Goal: Complete application form

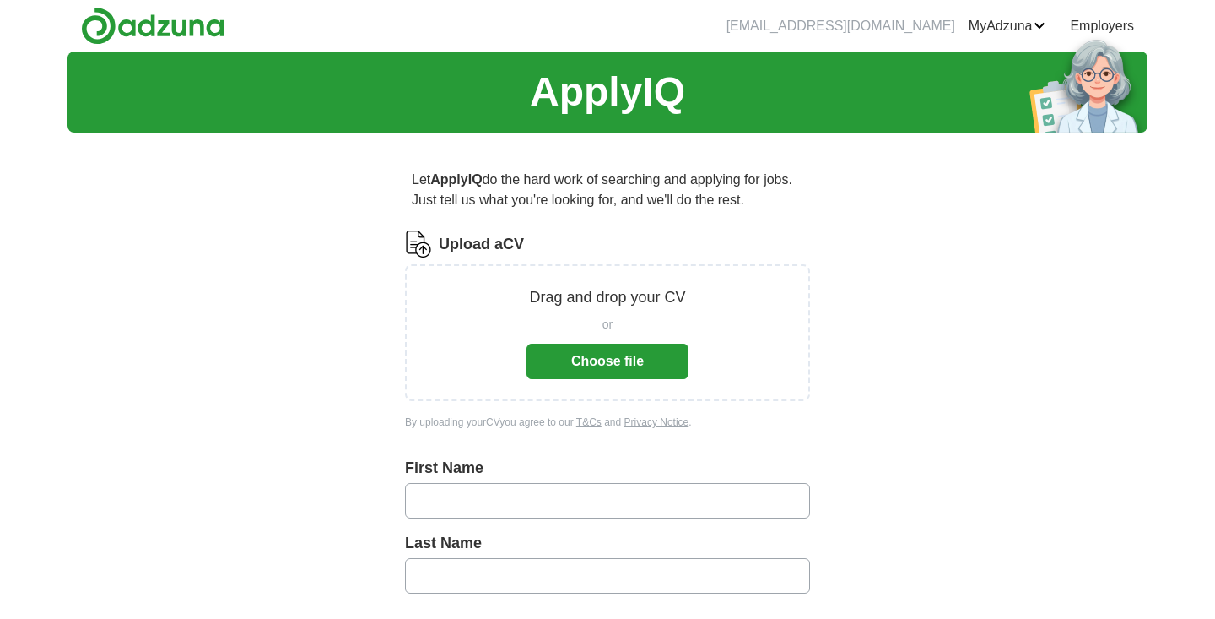
click at [604, 359] on button "Choose file" at bounding box center [608, 360] width 162 height 35
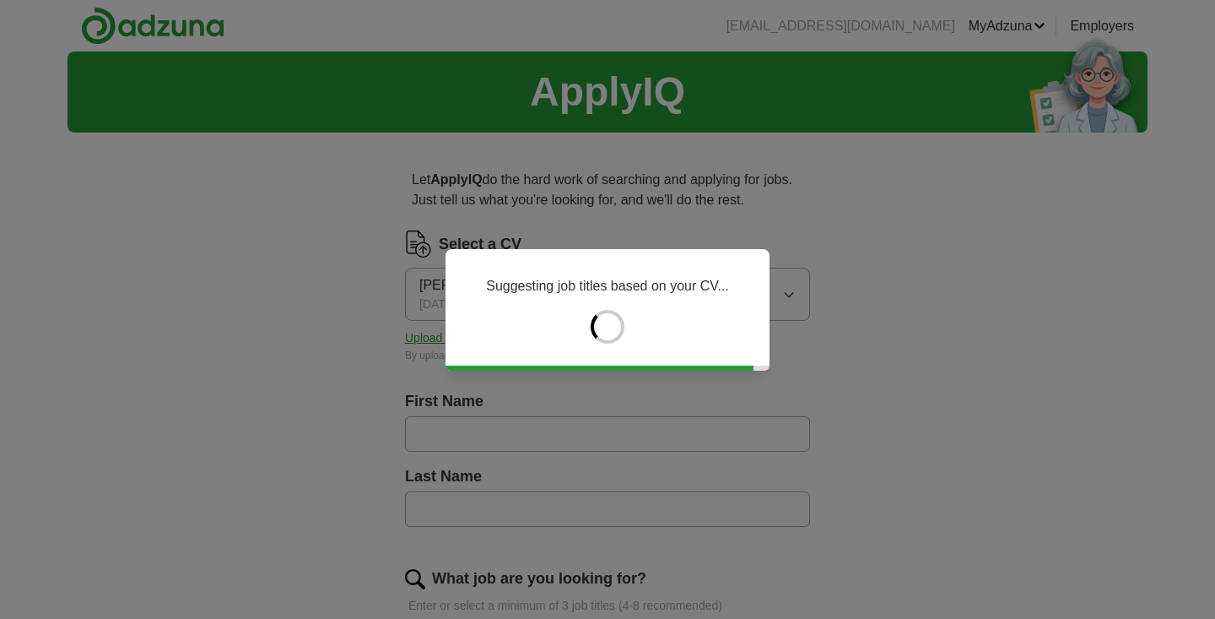
type input "*****"
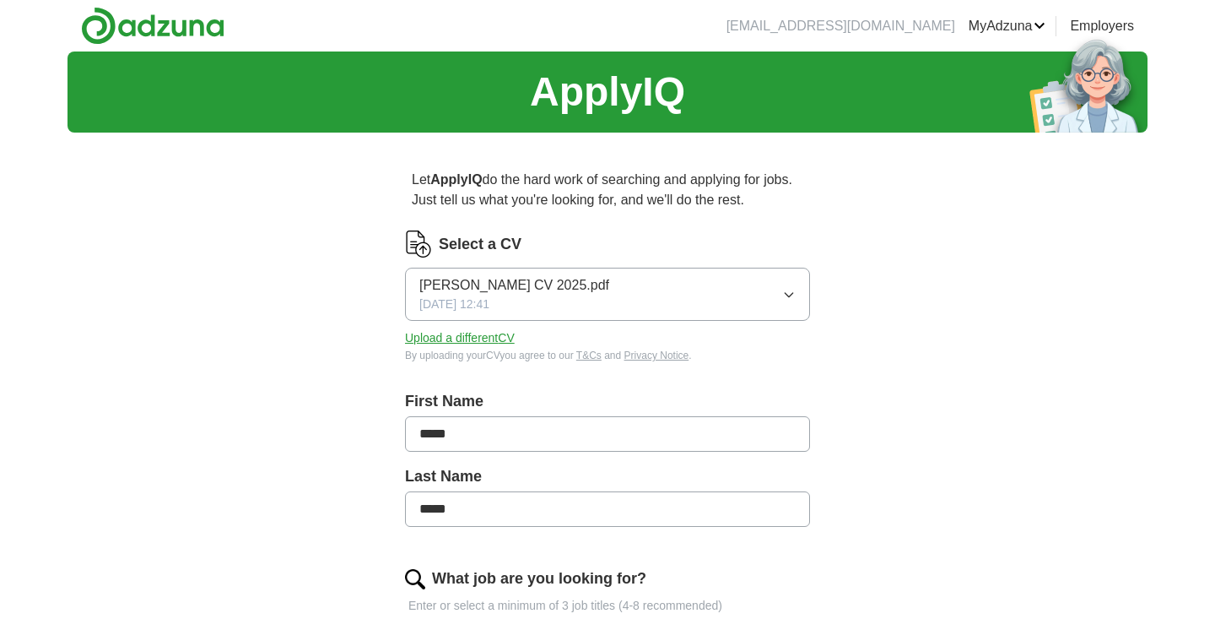
drag, startPoint x: 644, startPoint y: 428, endPoint x: 365, endPoint y: 430, distance: 278.5
click at [529, 430] on input "**********" at bounding box center [607, 433] width 405 height 35
type input "*********"
drag, startPoint x: 489, startPoint y: 503, endPoint x: 354, endPoint y: 496, distance: 136.0
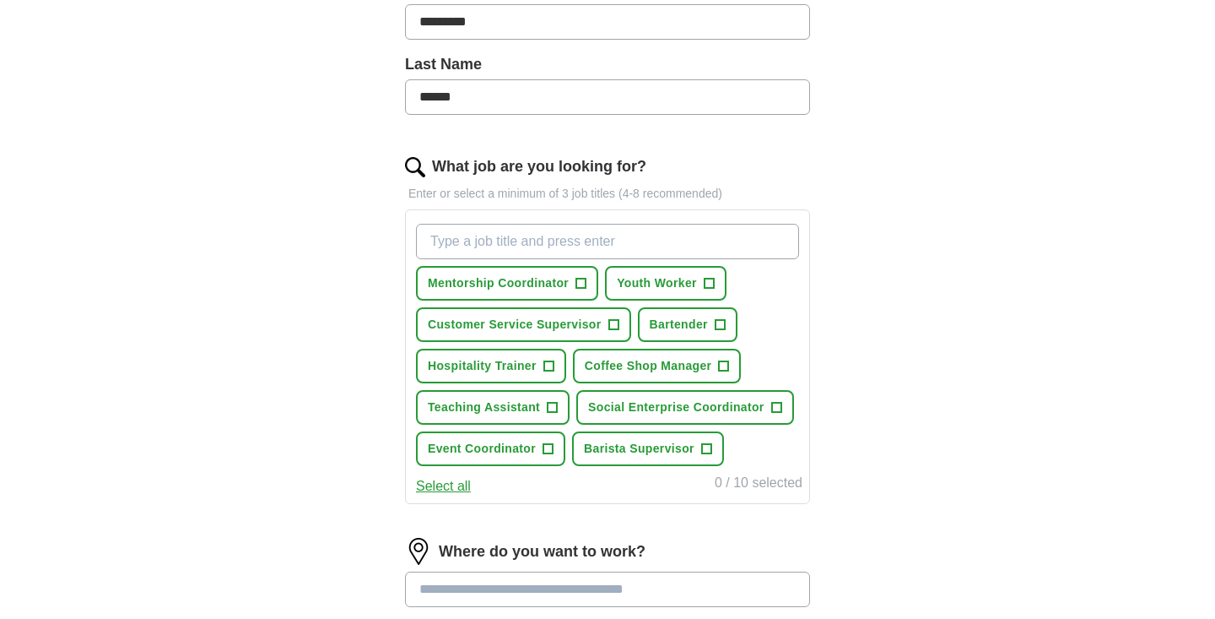
scroll to position [420, 0]
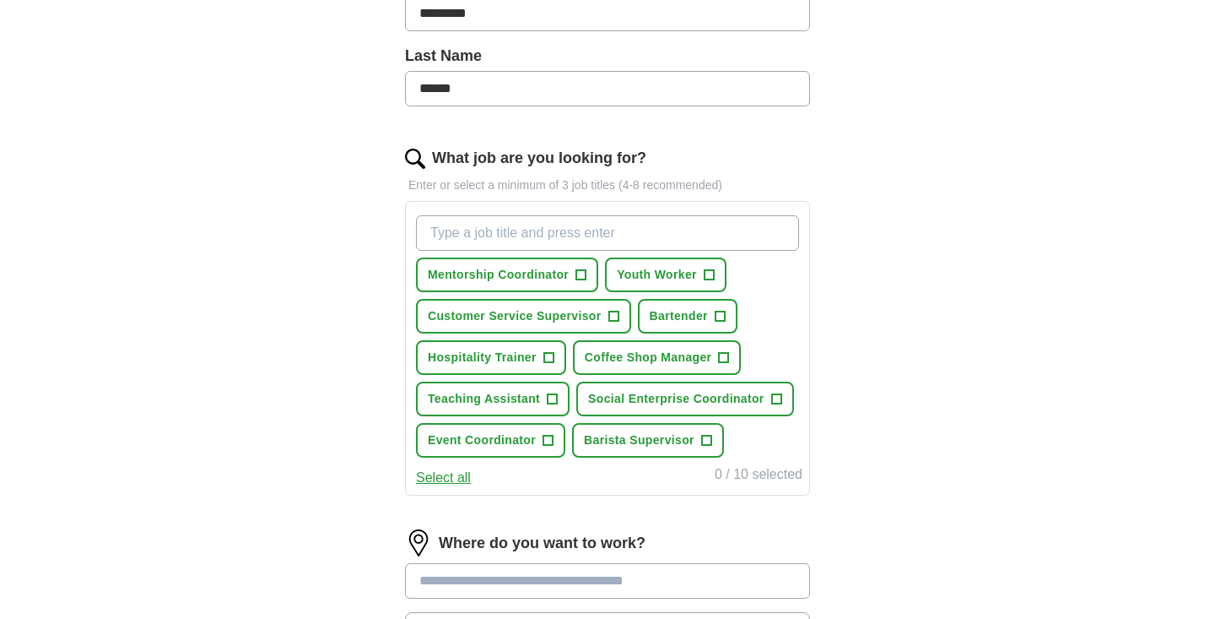
type input "******"
click at [693, 279] on span "Youth Worker" at bounding box center [657, 275] width 80 height 18
click at [684, 312] on span "Bartender" at bounding box center [679, 316] width 58 height 18
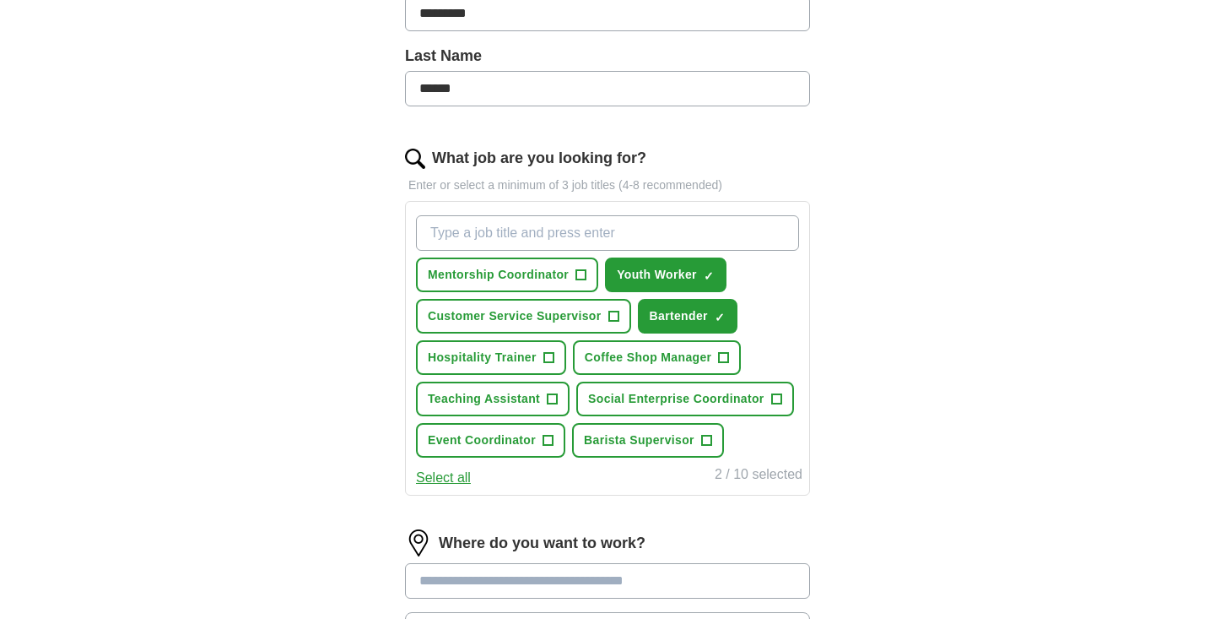
click at [562, 313] on span "Customer Service Supervisor" at bounding box center [515, 316] width 174 height 18
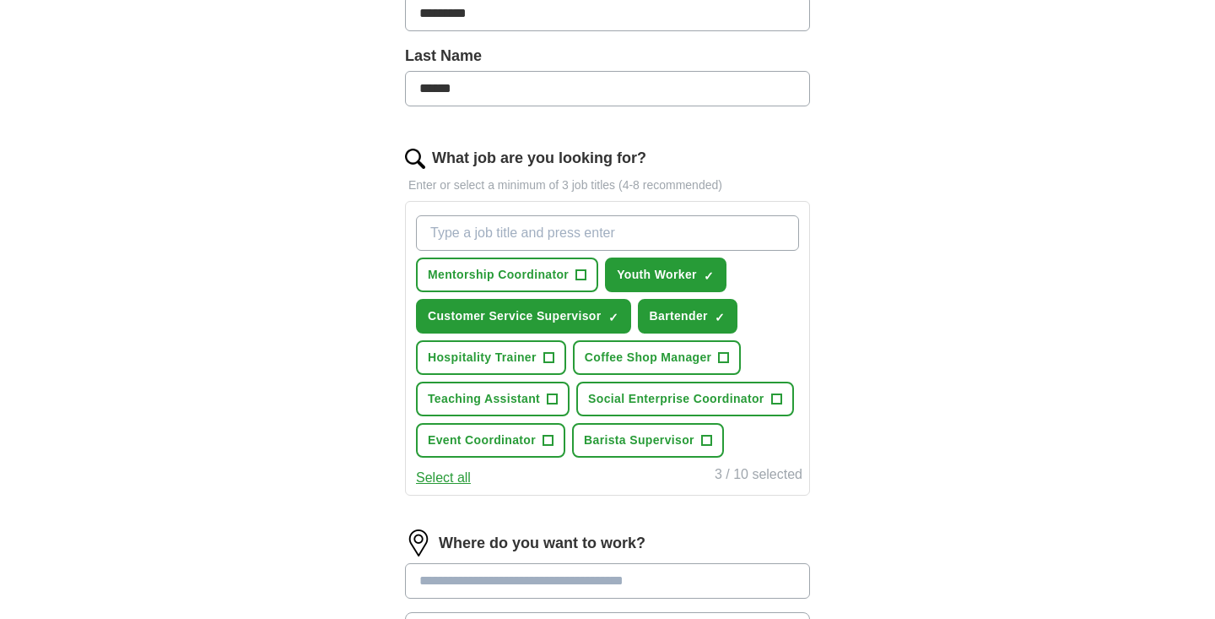
click at [634, 442] on span "Barista Supervisor" at bounding box center [639, 440] width 111 height 18
click at [488, 446] on span "Event Coordinator" at bounding box center [482, 440] width 108 height 18
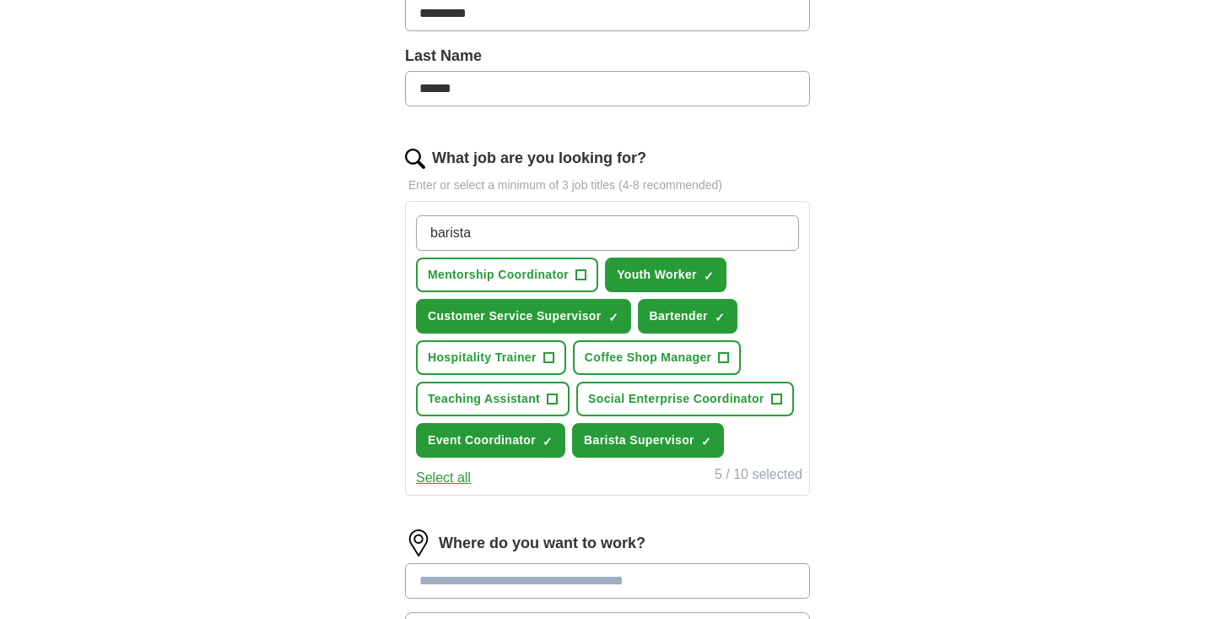
click at [438, 232] on input "barista" at bounding box center [607, 232] width 383 height 35
type input "Barista"
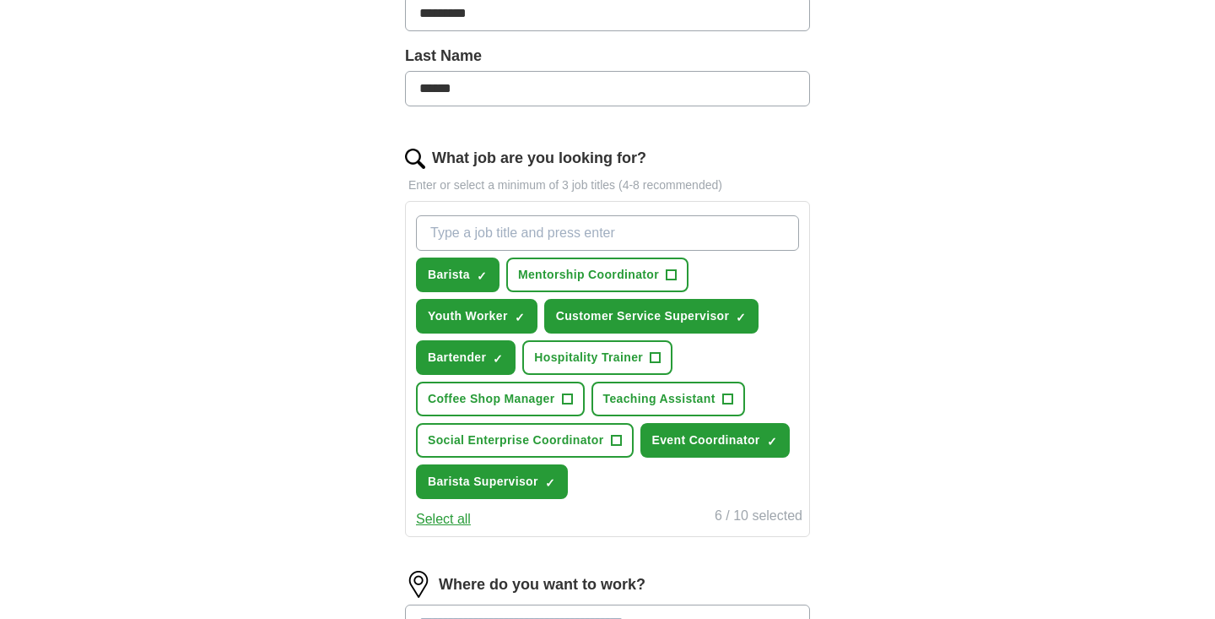
click at [505, 234] on input "What job are you looking for?" at bounding box center [607, 232] width 383 height 35
type input "r"
type input "Retail"
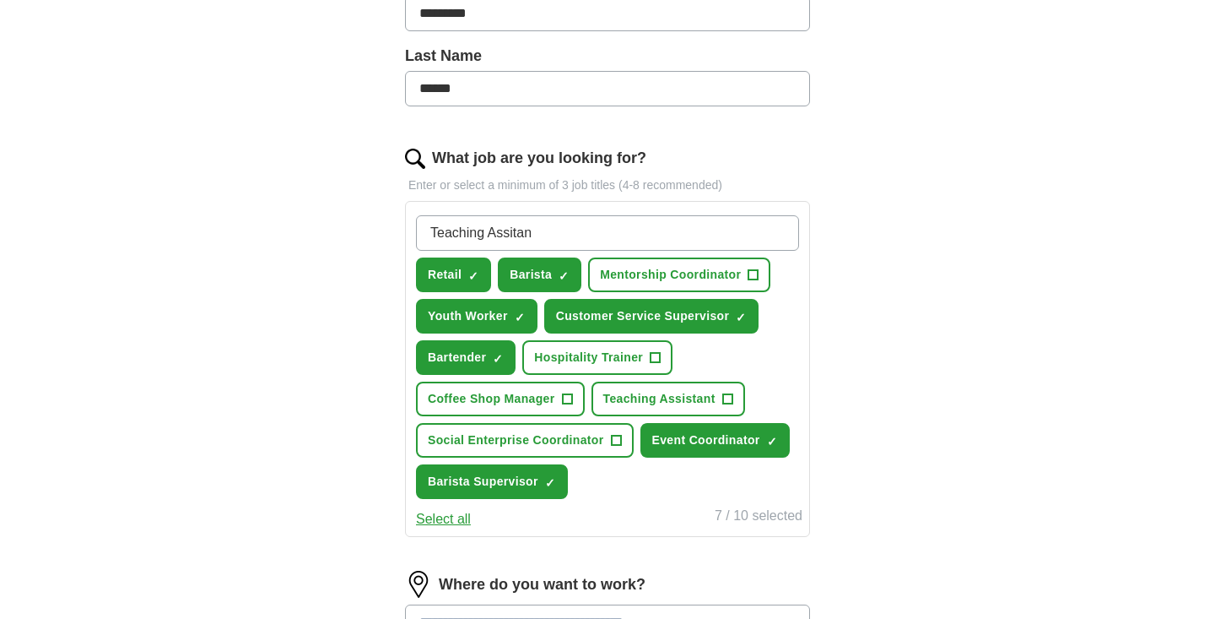
type input "Teaching Assitant"
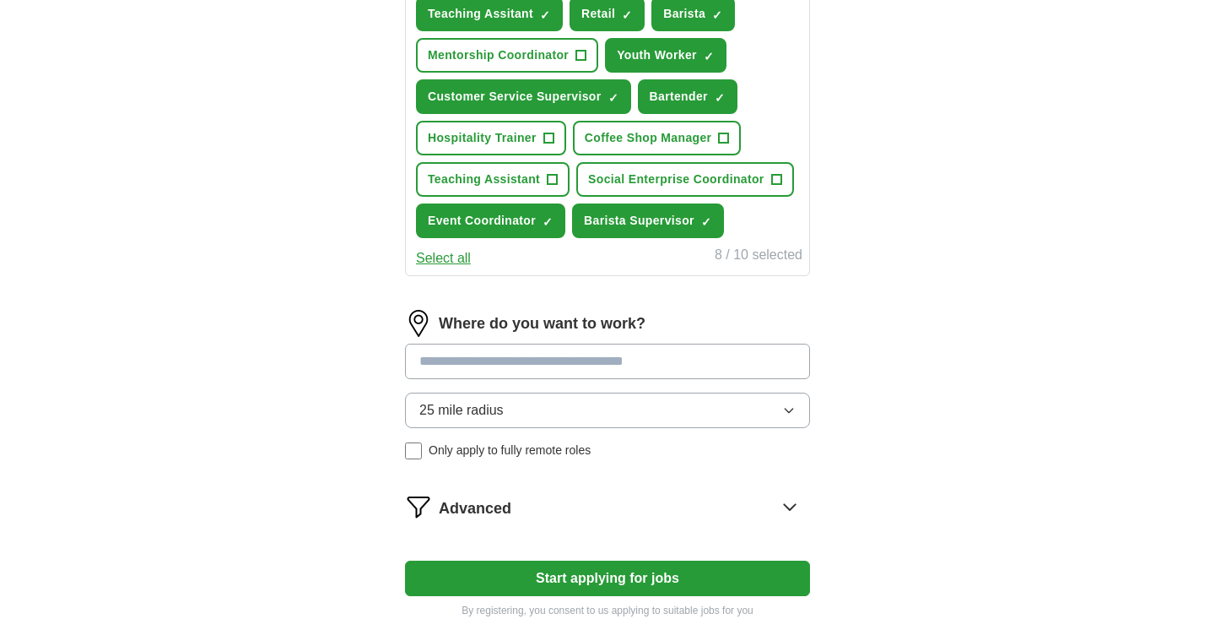
scroll to position [682, 0]
click at [652, 409] on button "25 mile radius" at bounding box center [607, 409] width 405 height 35
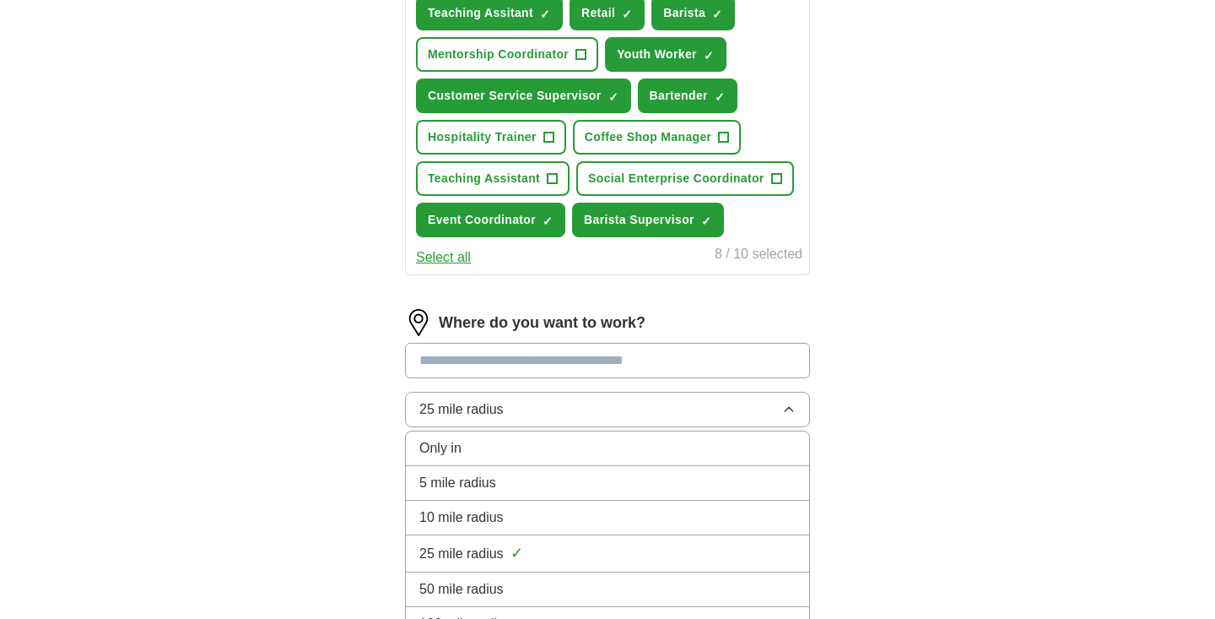
click at [832, 492] on div "Let ApplyIQ do the hard work of searching and applying for jobs. Just tell us w…" at bounding box center [608, 52] width 540 height 1176
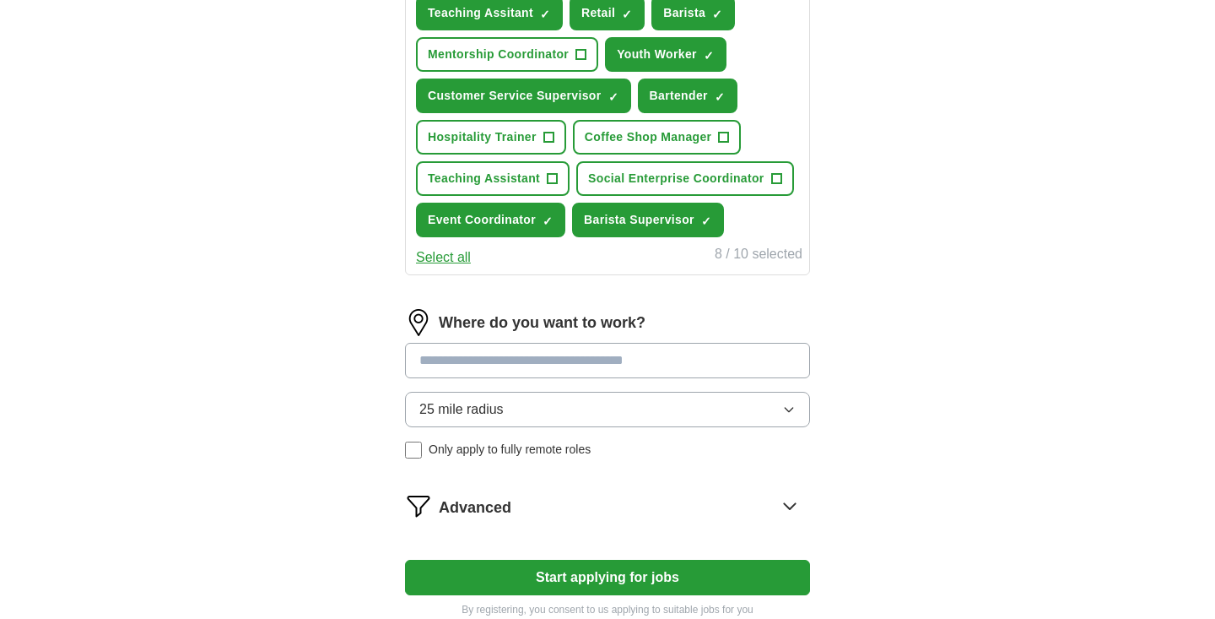
click at [646, 348] on input at bounding box center [607, 360] width 405 height 35
type input "*****"
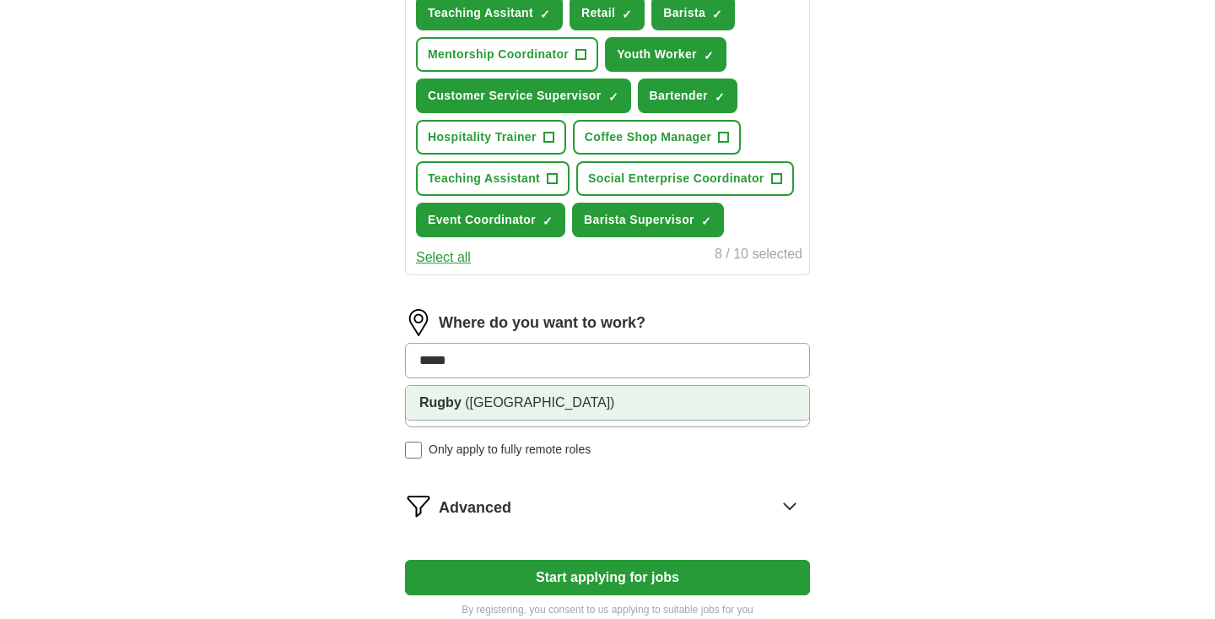
click at [559, 408] on li "Rugby ([GEOGRAPHIC_DATA])" at bounding box center [607, 403] width 403 height 34
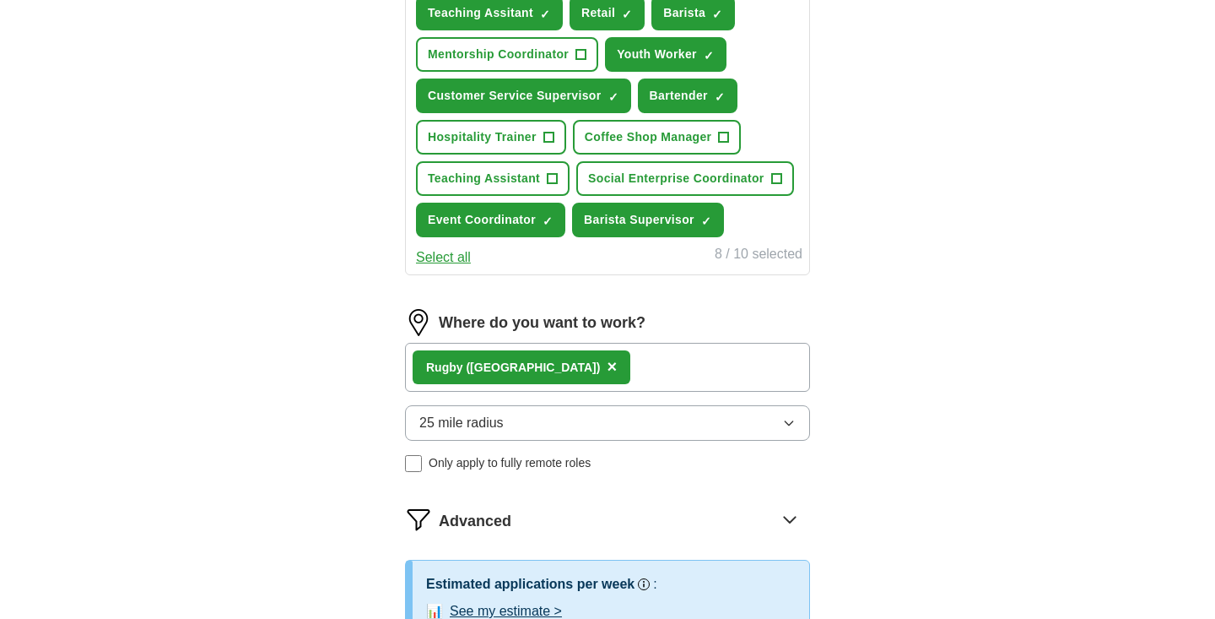
click at [610, 362] on div "Rugby ([GEOGRAPHIC_DATA]) ×" at bounding box center [607, 367] width 405 height 49
click at [595, 369] on div "Rugby ([GEOGRAPHIC_DATA]) ×" at bounding box center [607, 367] width 405 height 49
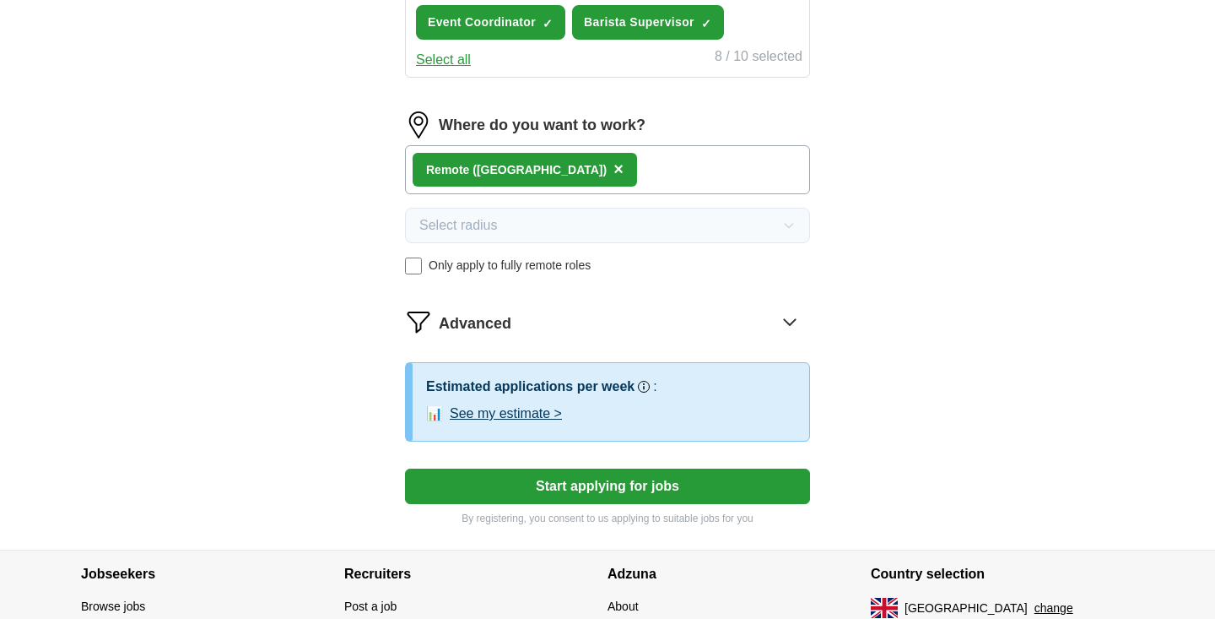
scroll to position [882, 0]
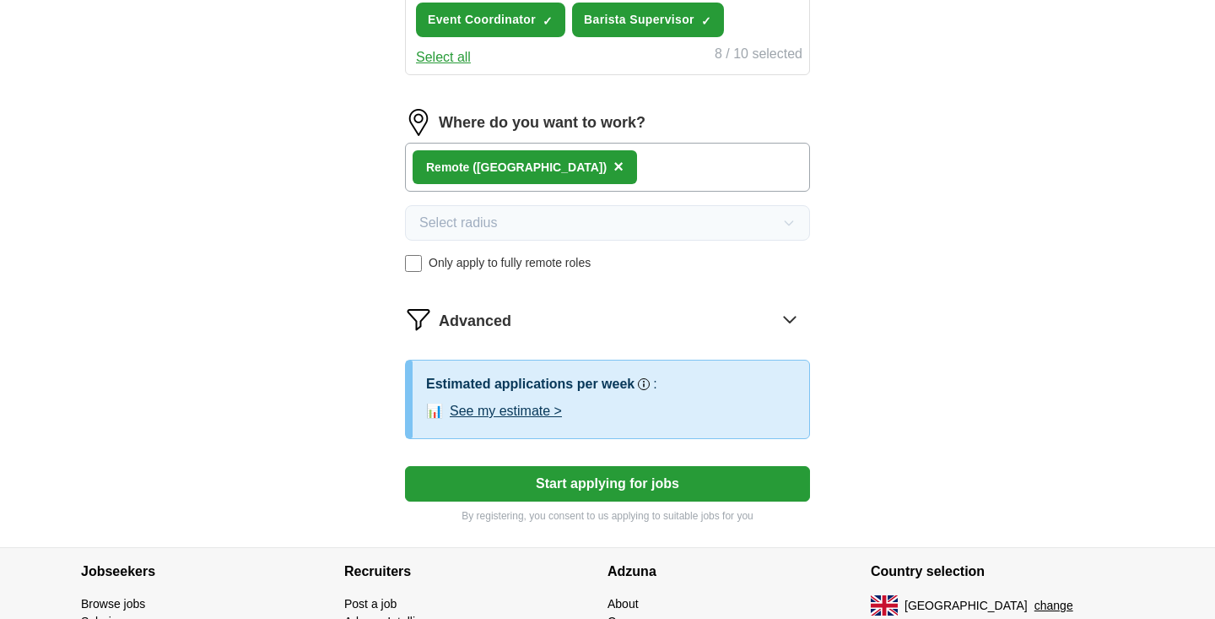
click at [700, 332] on div "Advanced" at bounding box center [624, 318] width 371 height 27
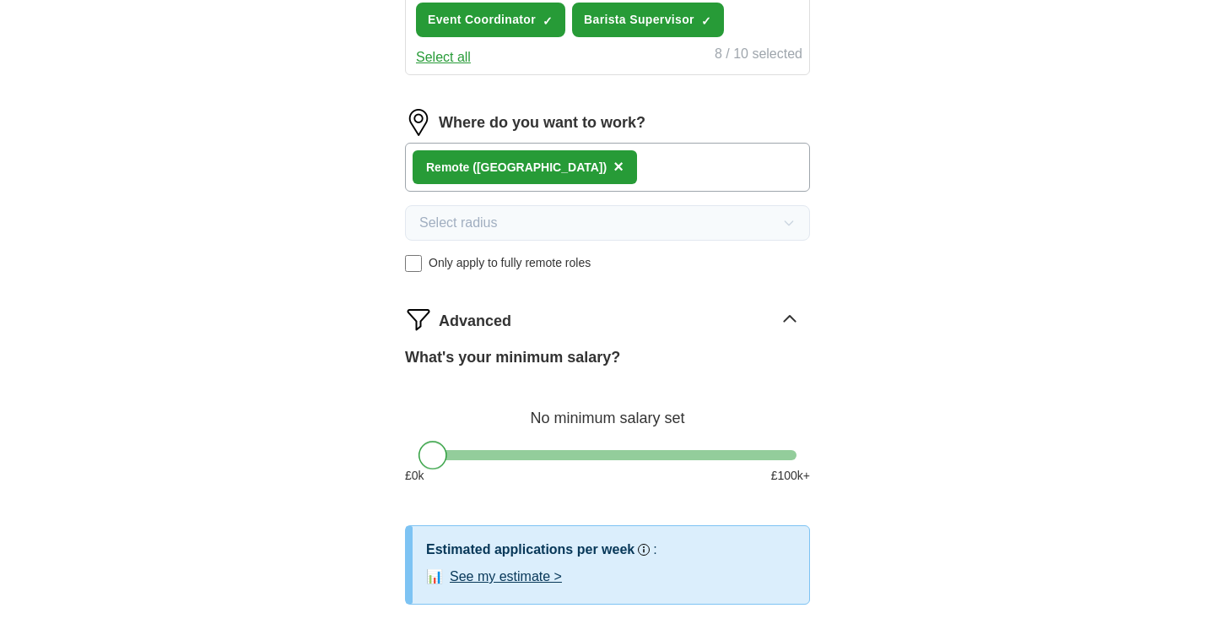
drag, startPoint x: 440, startPoint y: 451, endPoint x: 343, endPoint y: 472, distance: 100.1
click at [794, 316] on icon at bounding box center [789, 318] width 27 height 27
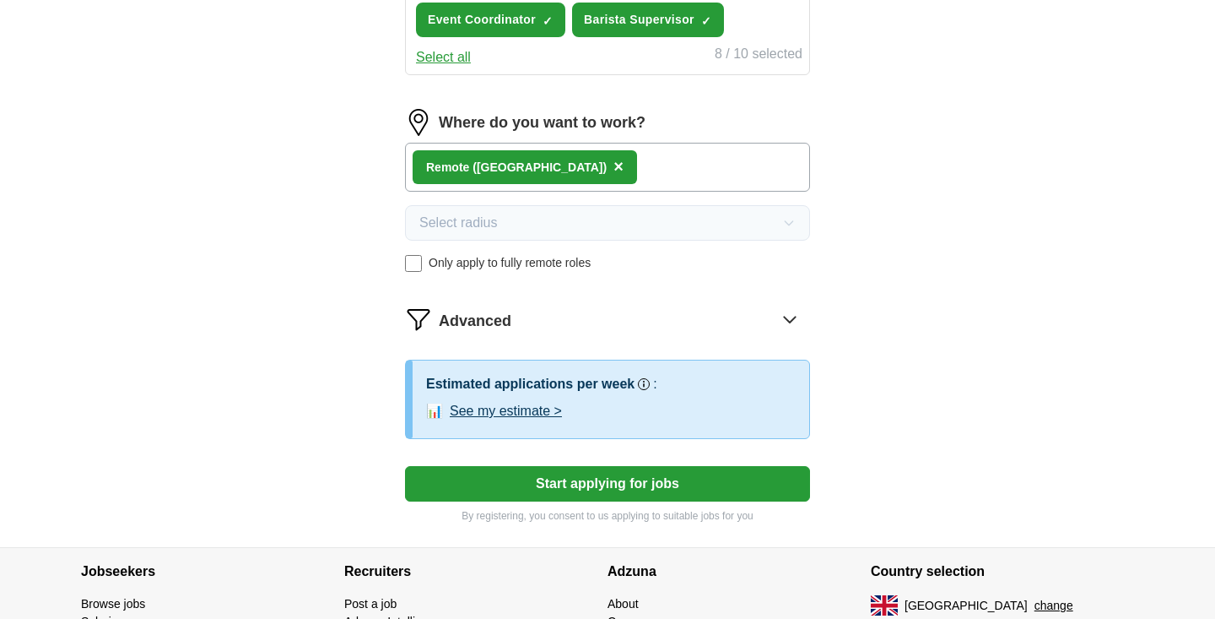
click at [742, 484] on button "Start applying for jobs" at bounding box center [607, 483] width 405 height 35
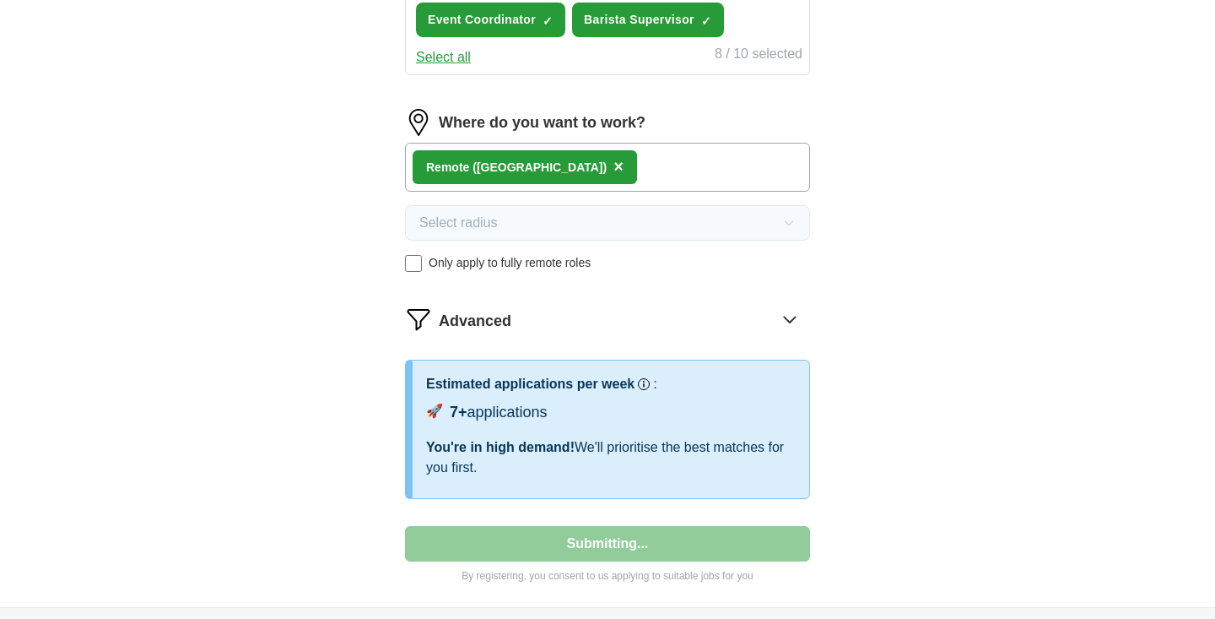
select select "**"
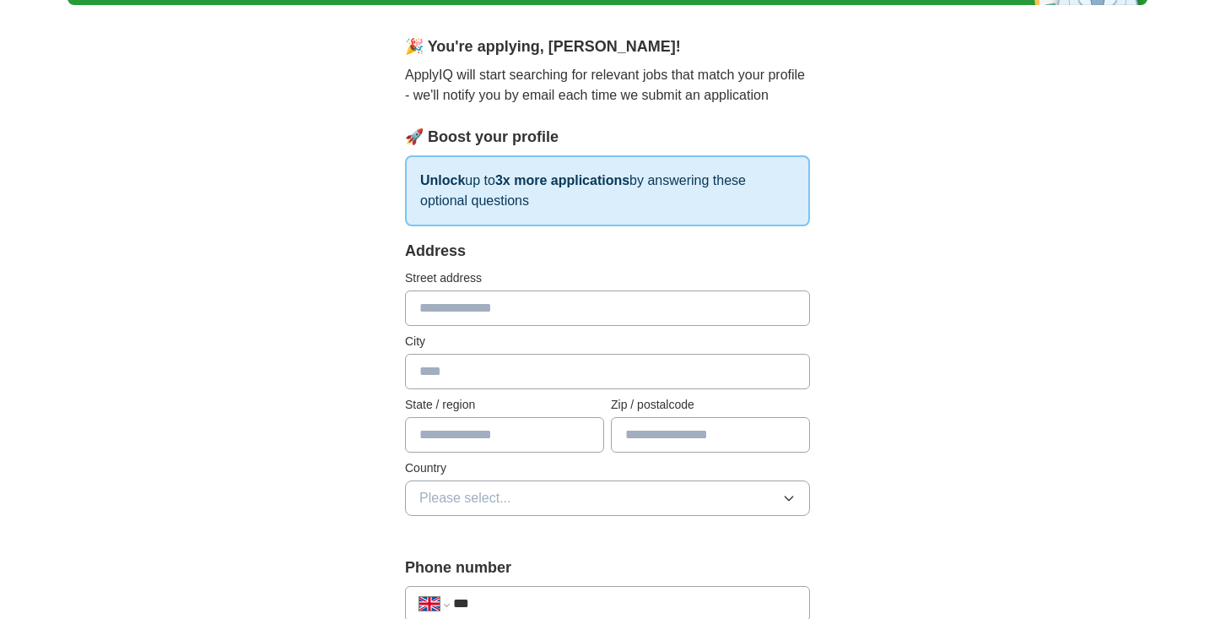
scroll to position [0, 0]
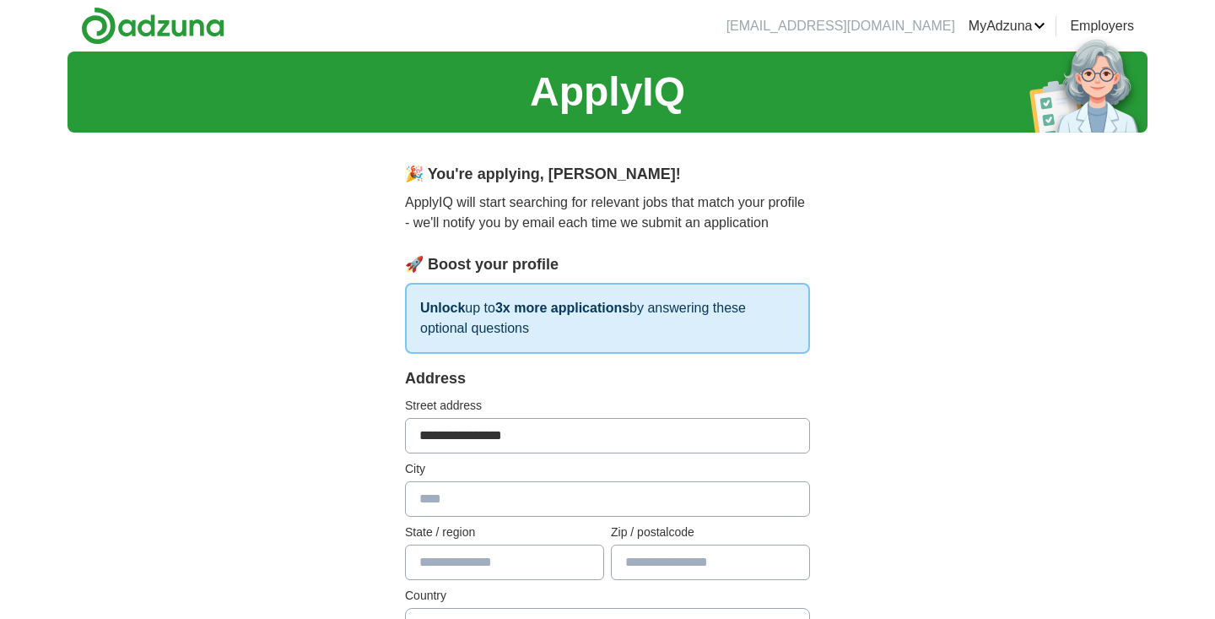
type input "**********"
type input "*****"
type input "**********"
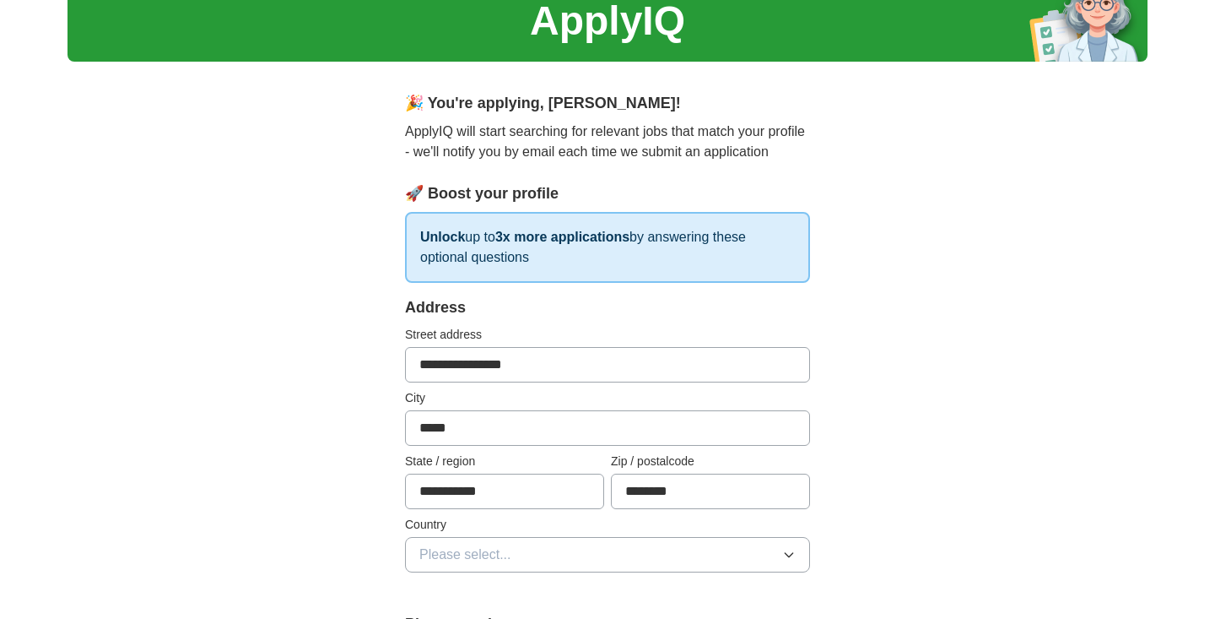
scroll to position [95, 0]
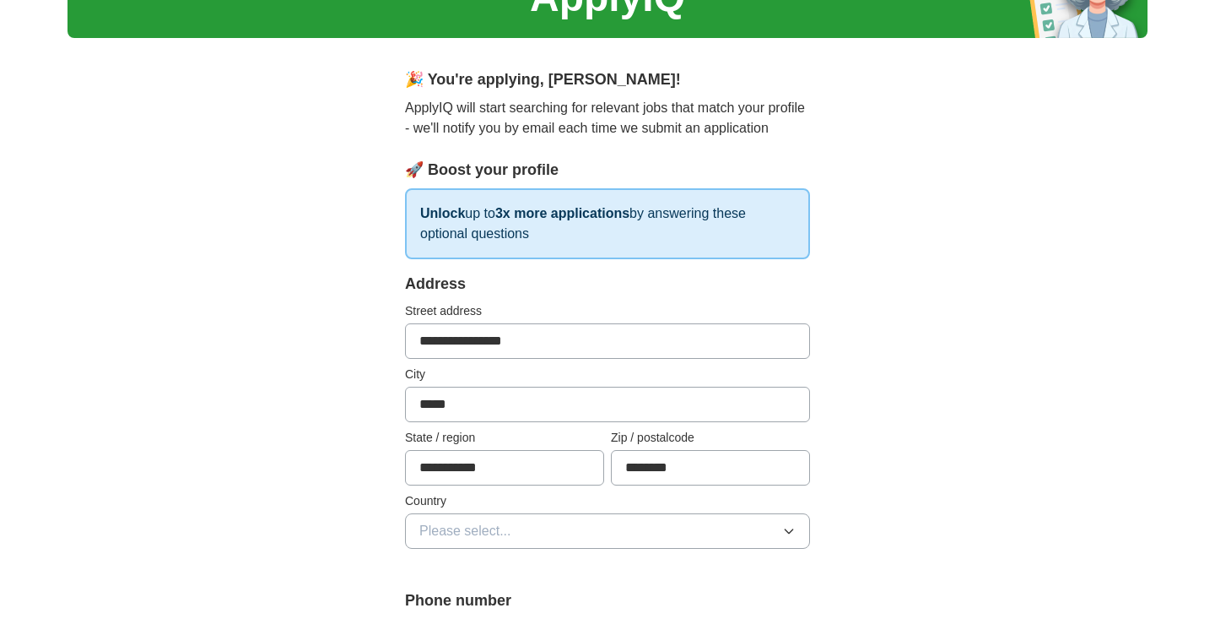
type input "********"
click at [647, 517] on button "Please select..." at bounding box center [607, 530] width 405 height 35
click at [582, 567] on div "[GEOGRAPHIC_DATA]" at bounding box center [607, 569] width 376 height 20
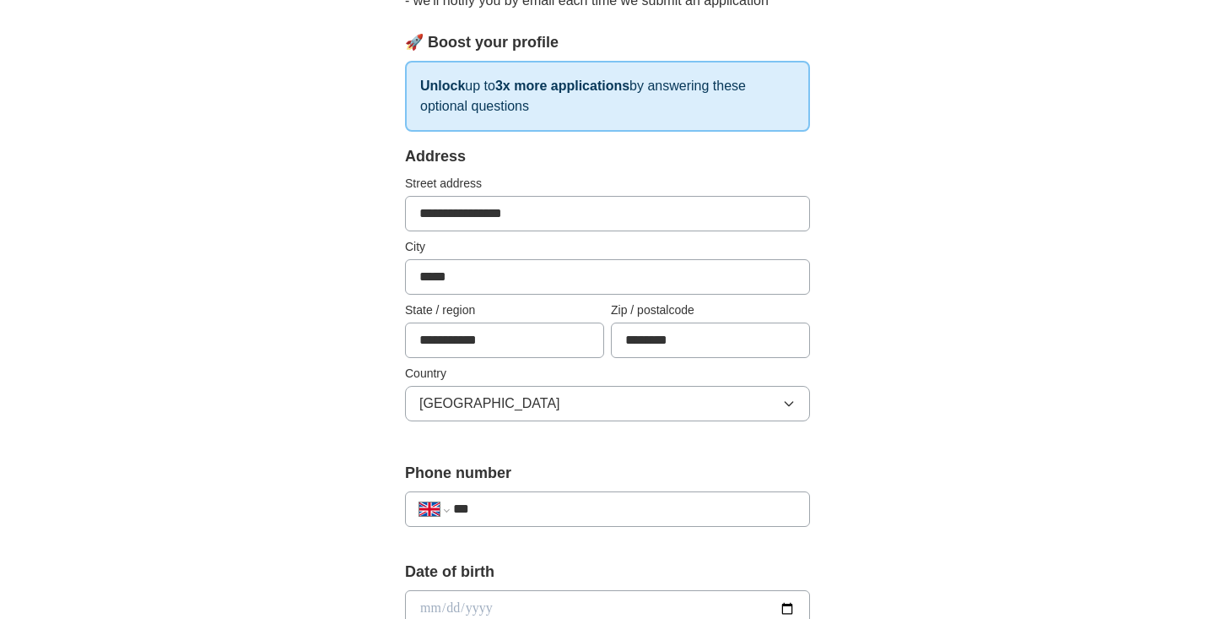
scroll to position [260, 0]
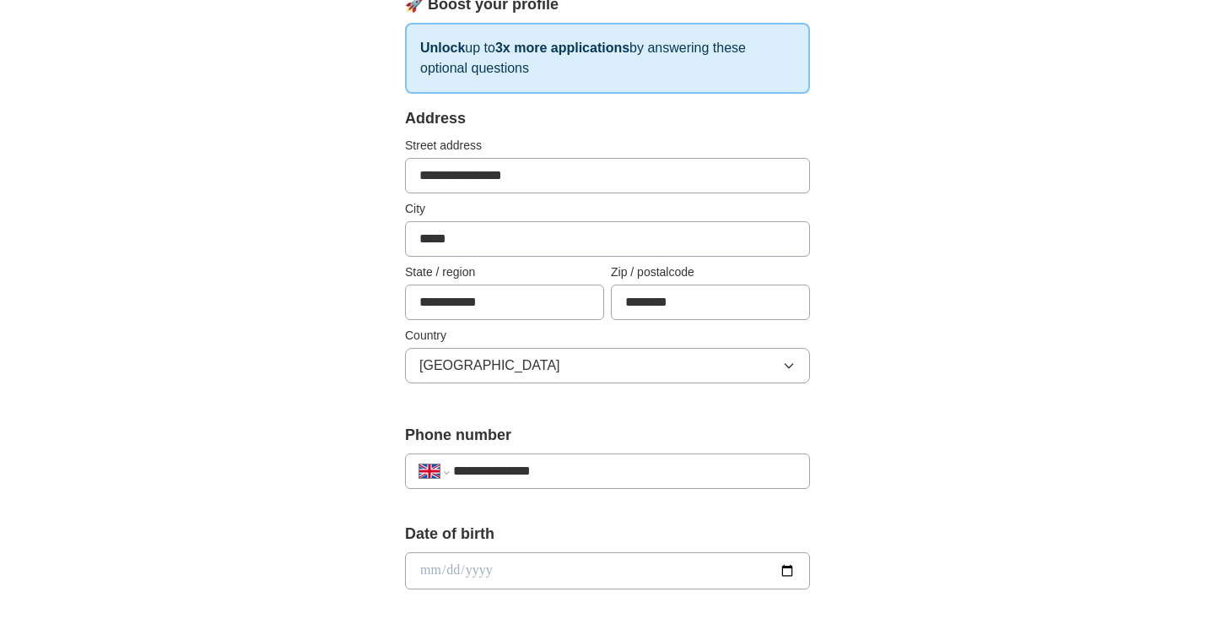
type input "**********"
click at [505, 575] on input "date" at bounding box center [607, 570] width 405 height 37
click at [447, 569] on input "date" at bounding box center [607, 570] width 405 height 37
click at [477, 572] on input "date" at bounding box center [607, 570] width 405 height 37
type input "**********"
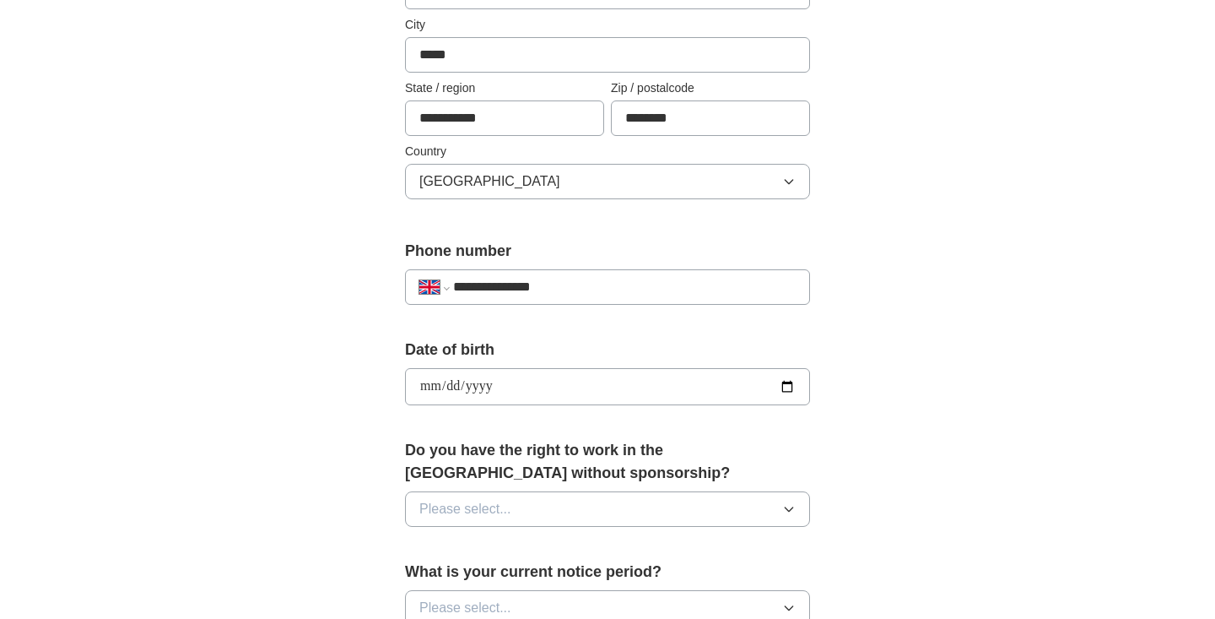
scroll to position [446, 0]
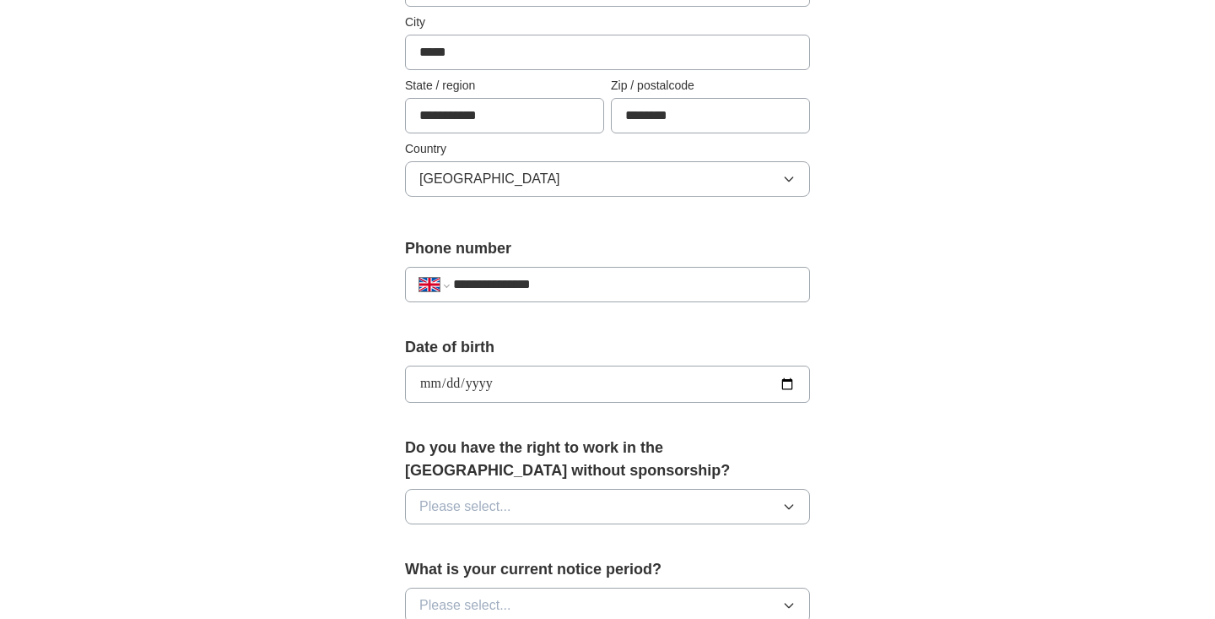
click at [540, 509] on button "Please select..." at bounding box center [607, 506] width 405 height 35
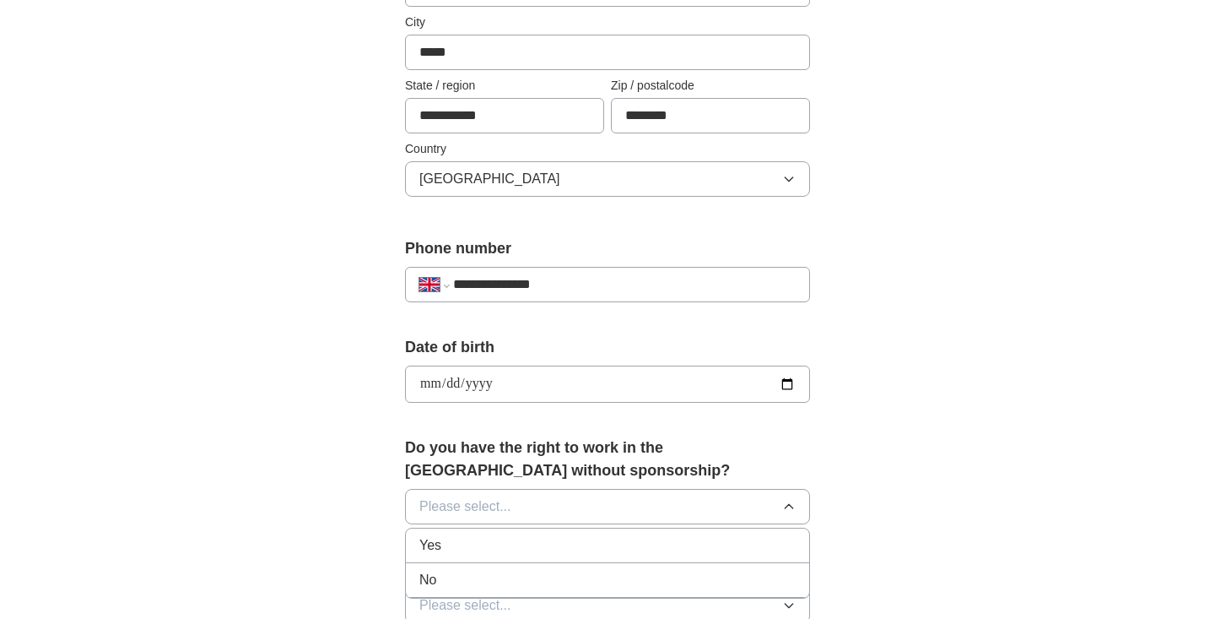
click at [513, 547] on div "Yes" at bounding box center [607, 545] width 376 height 20
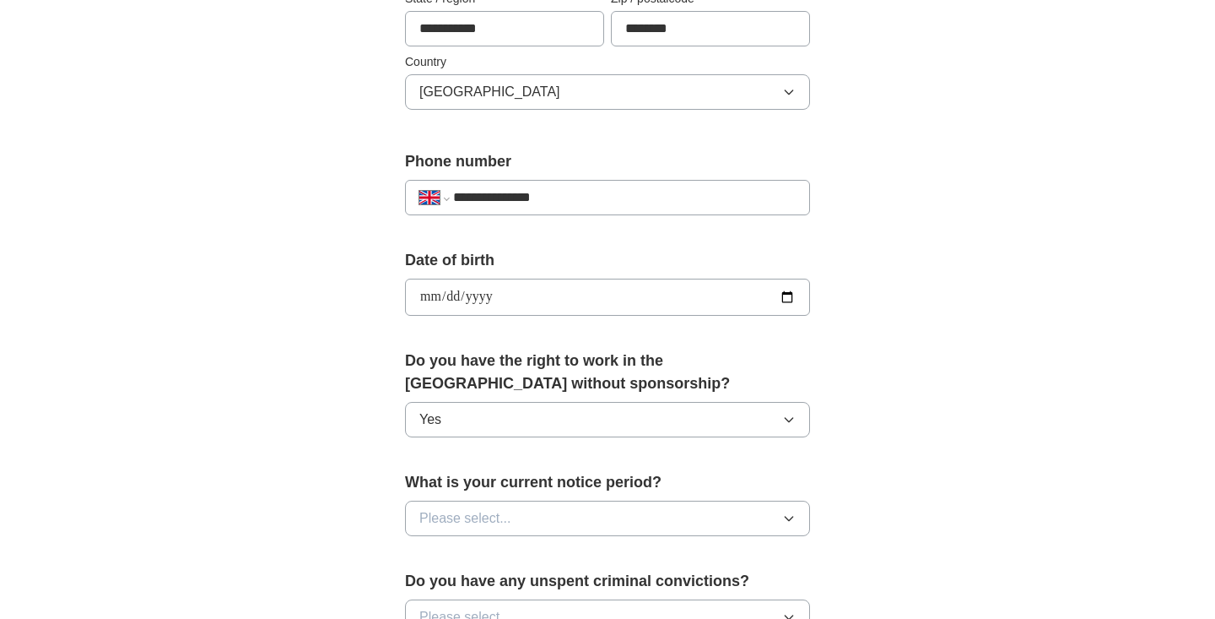
scroll to position [535, 0]
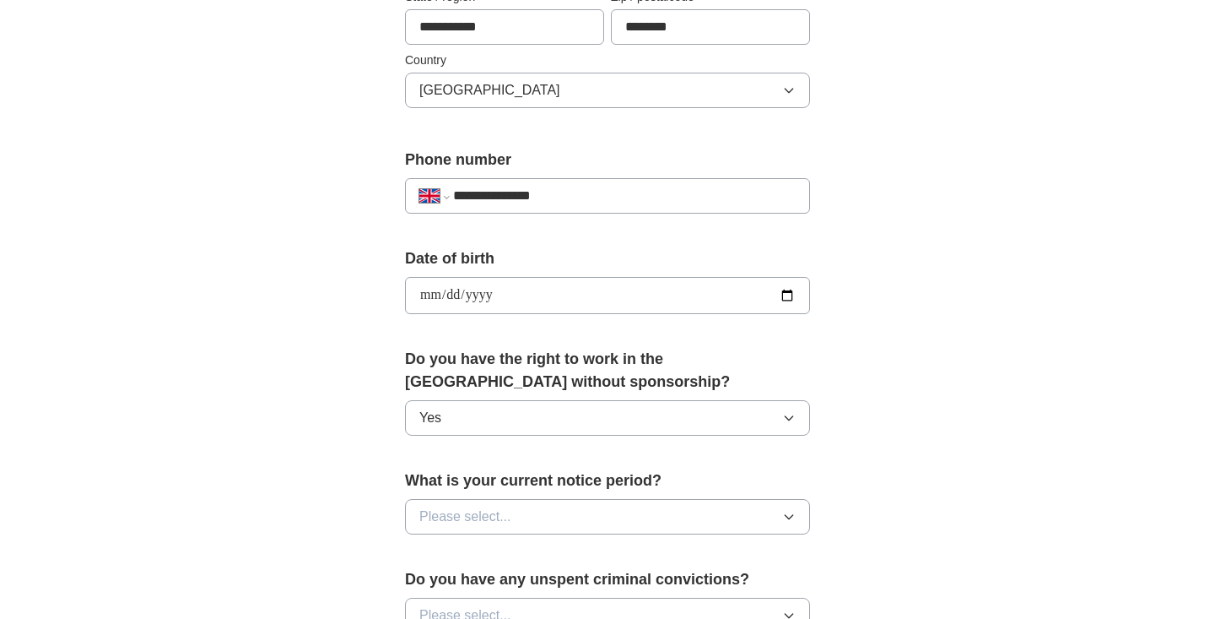
click at [528, 523] on button "Please select..." at bounding box center [607, 516] width 405 height 35
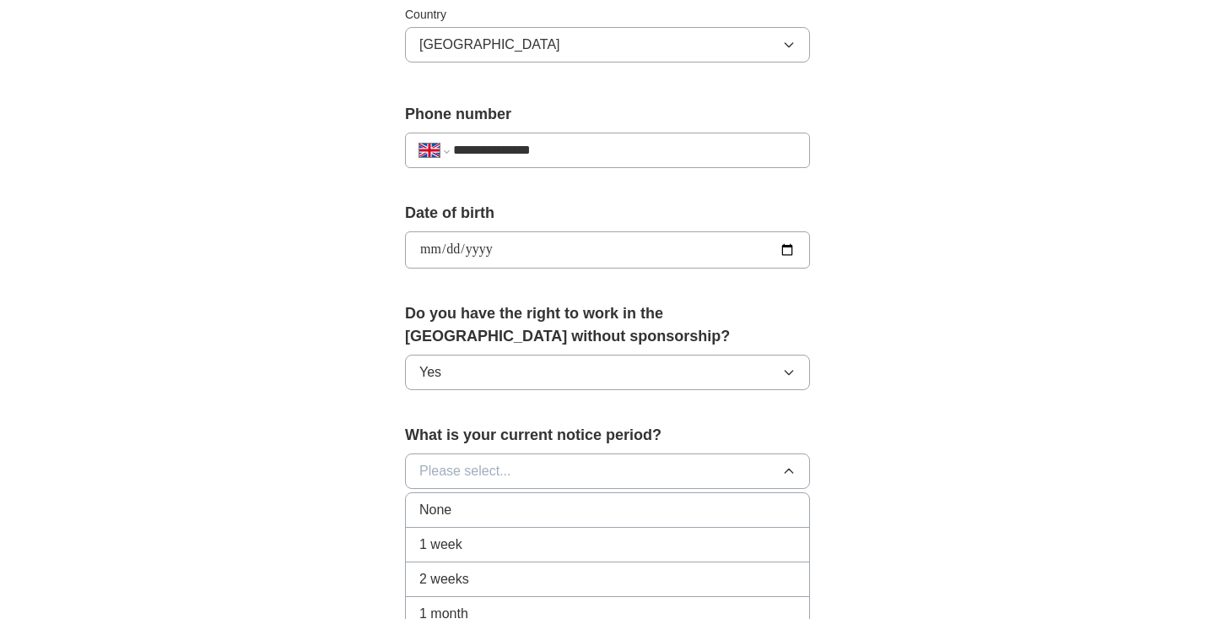
scroll to position [591, 0]
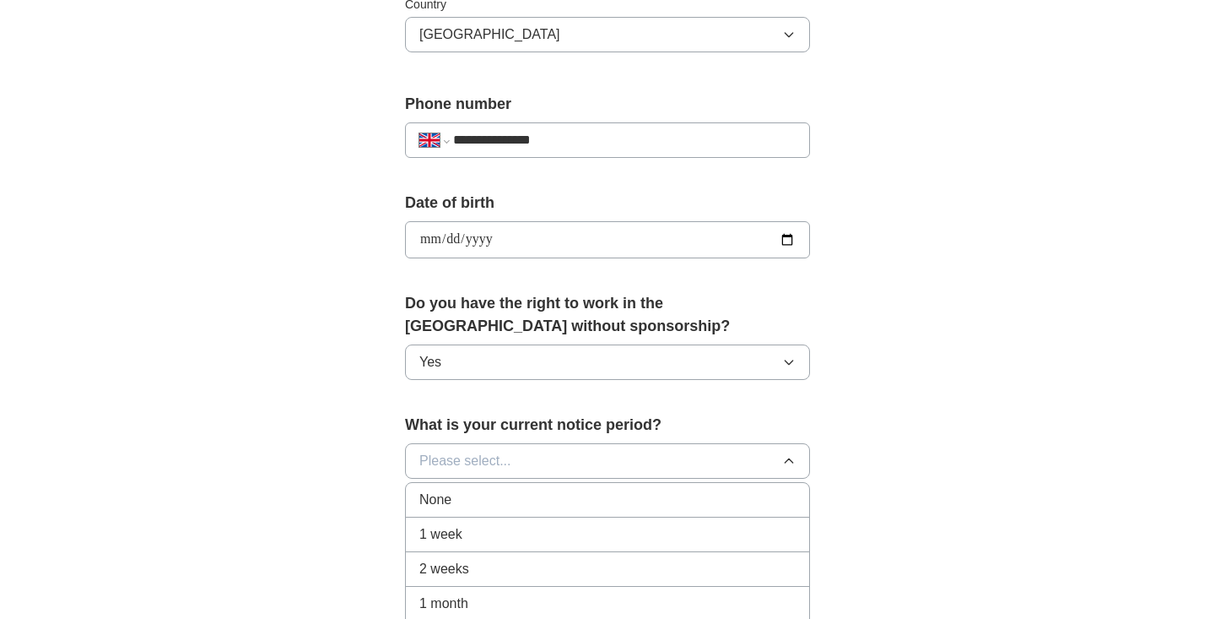
click at [533, 502] on div "None" at bounding box center [607, 499] width 376 height 20
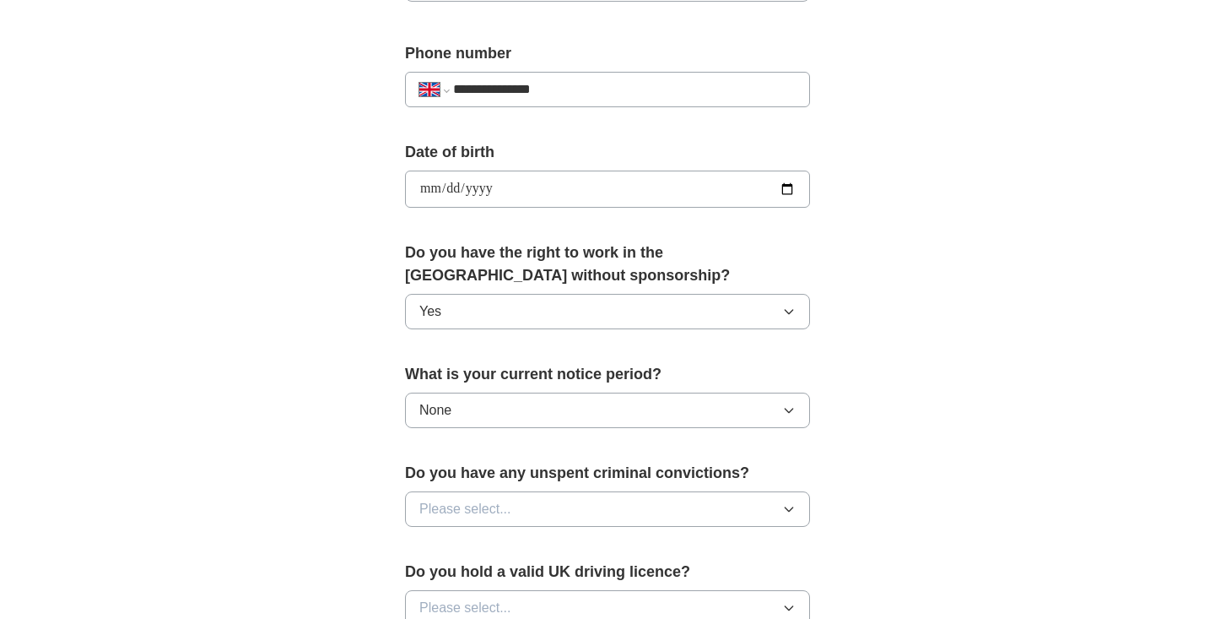
scroll to position [644, 0]
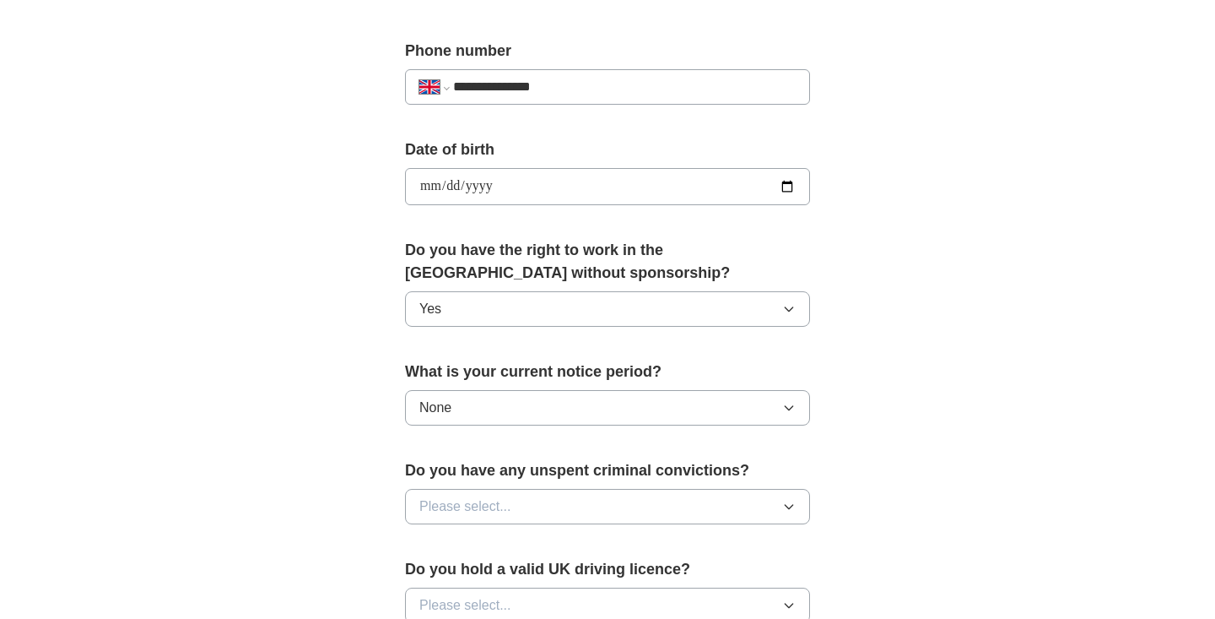
click at [533, 502] on button "Please select..." at bounding box center [607, 506] width 405 height 35
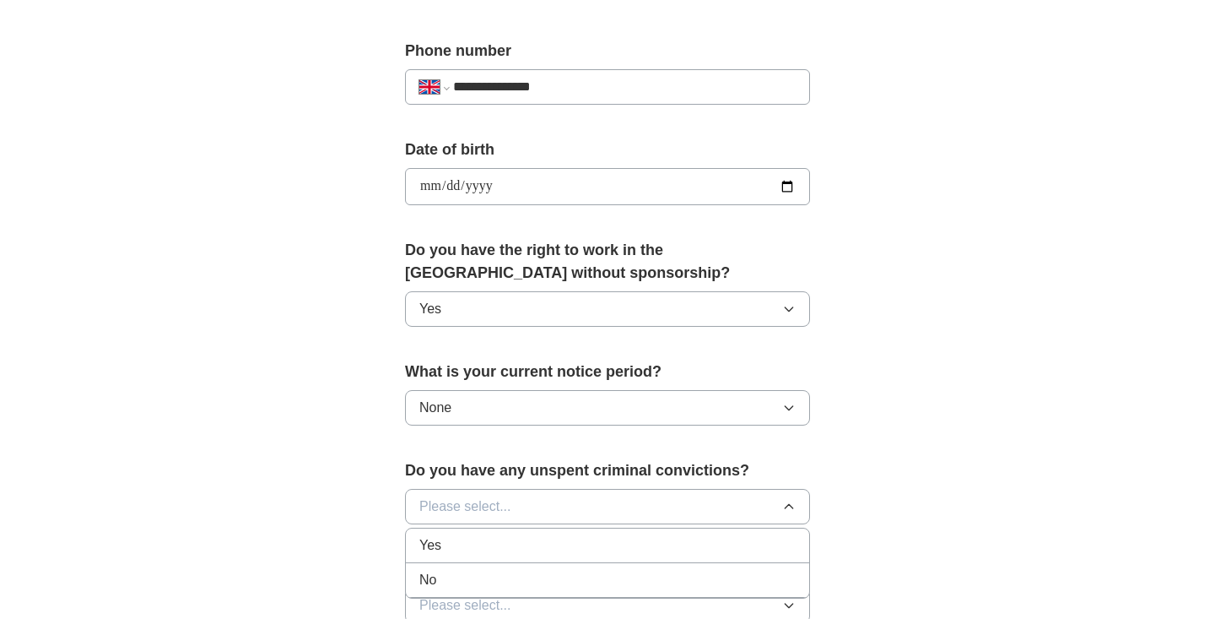
click at [516, 572] on div "No" at bounding box center [607, 580] width 376 height 20
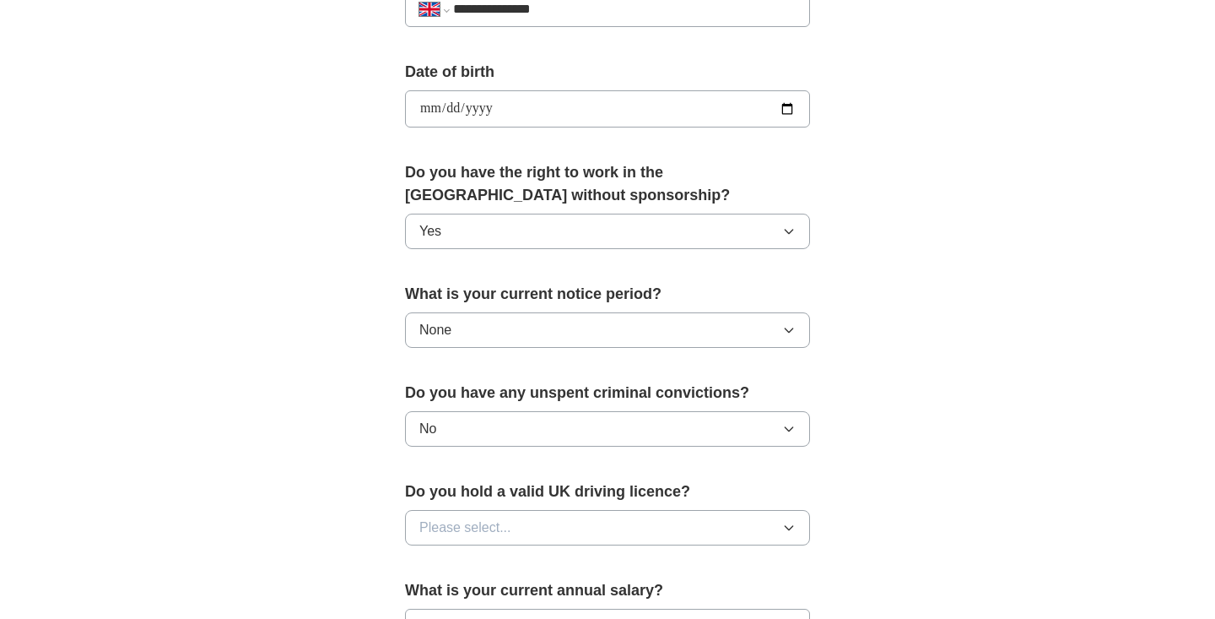
scroll to position [727, 0]
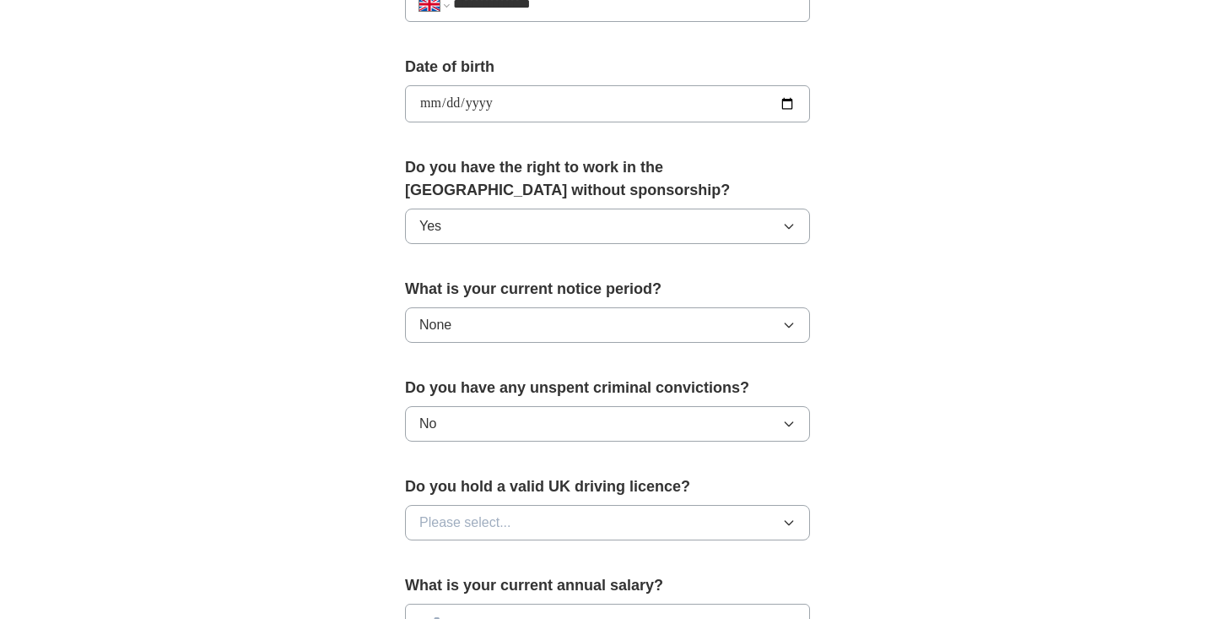
click at [527, 540] on button "Please select..." at bounding box center [607, 522] width 405 height 35
click at [521, 554] on div "Yes" at bounding box center [607, 561] width 376 height 20
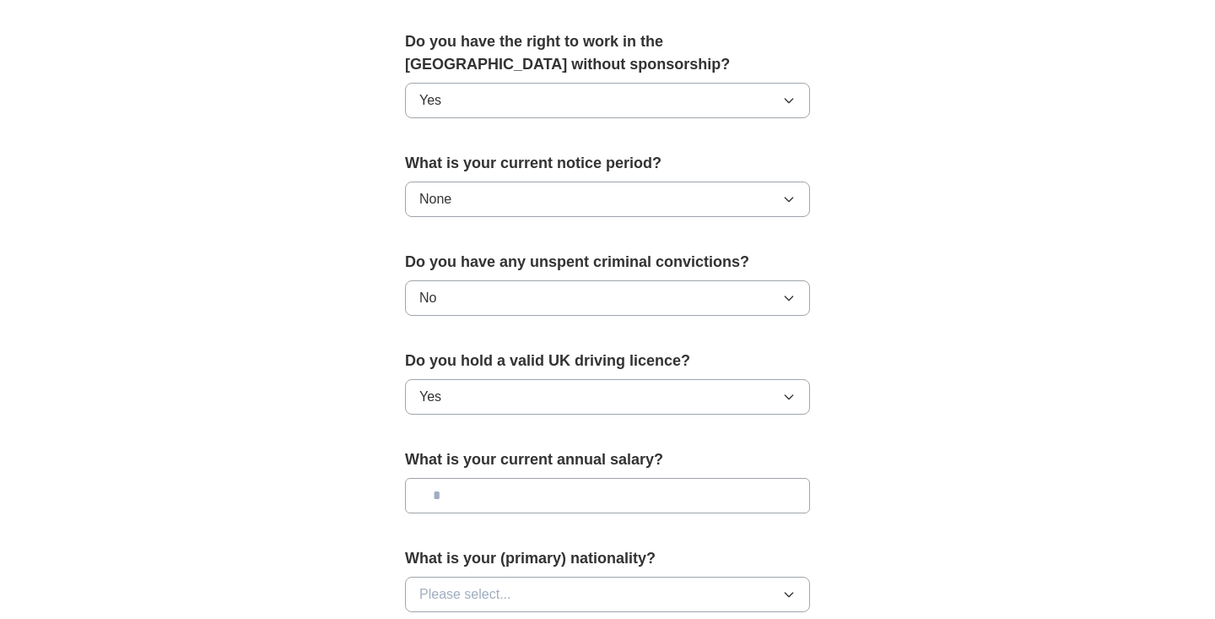
scroll to position [851, 0]
click at [516, 504] on input "text" at bounding box center [607, 495] width 405 height 35
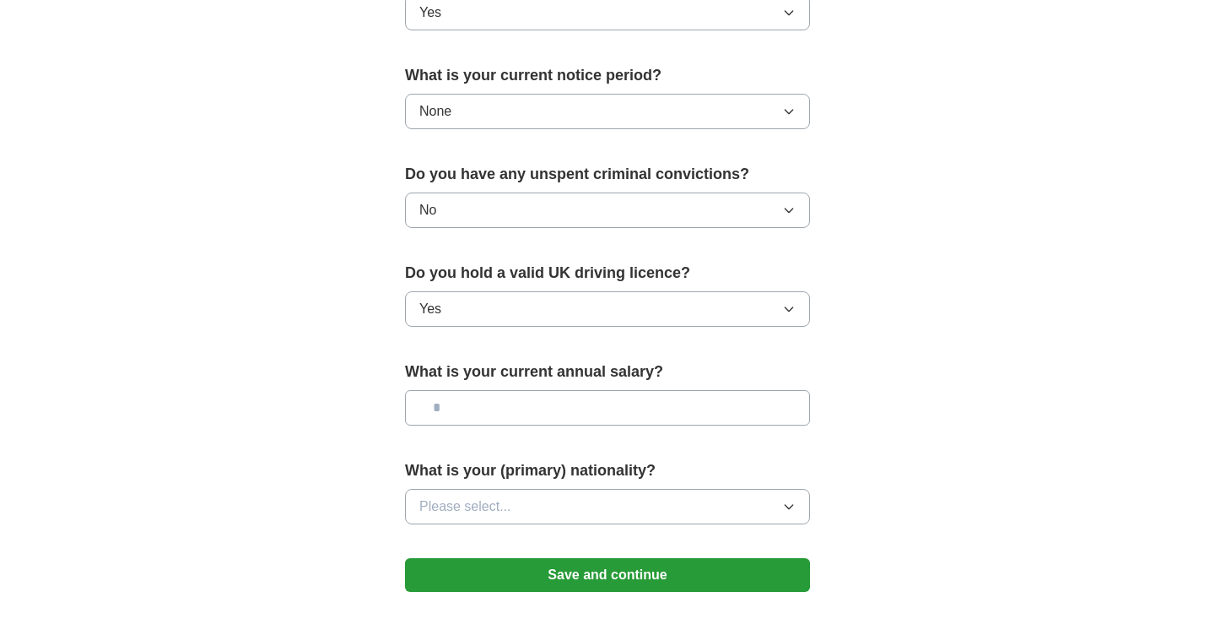
scroll to position [966, 0]
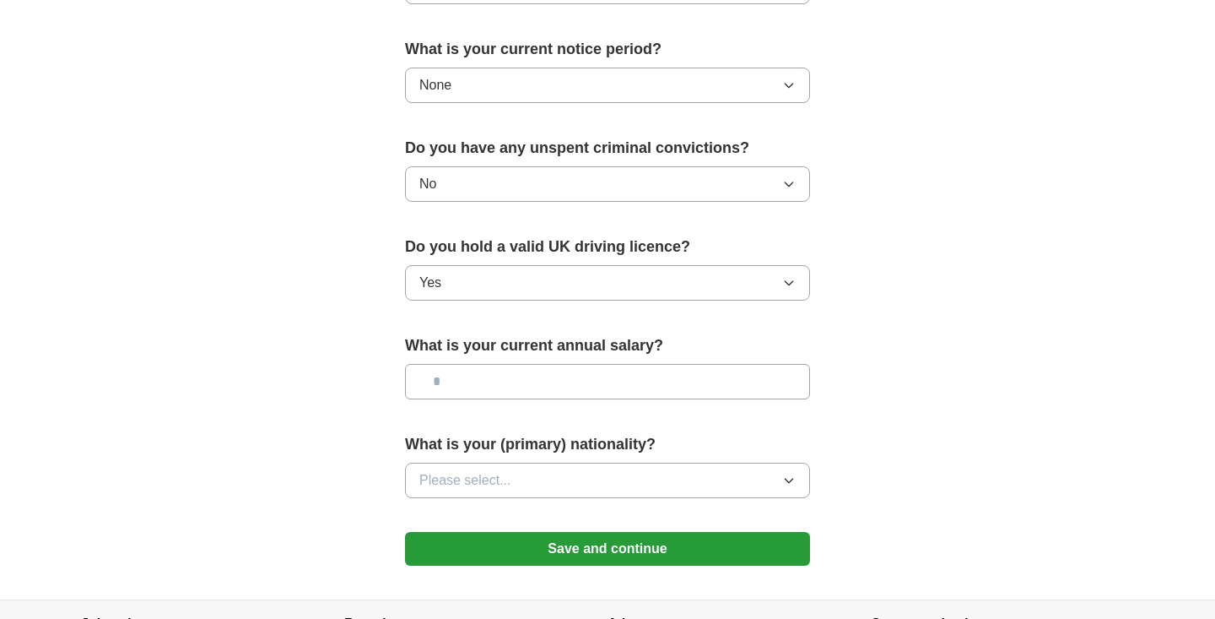
click at [515, 484] on button "Please select..." at bounding box center [607, 479] width 405 height 35
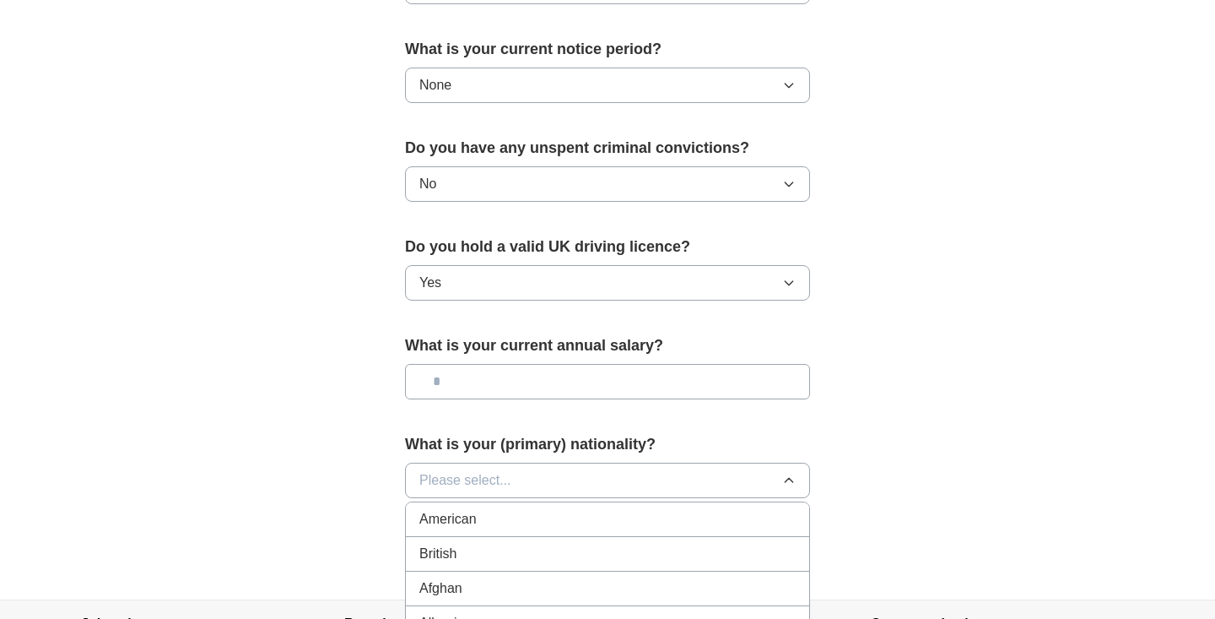
click at [505, 545] on div "British" at bounding box center [607, 553] width 376 height 20
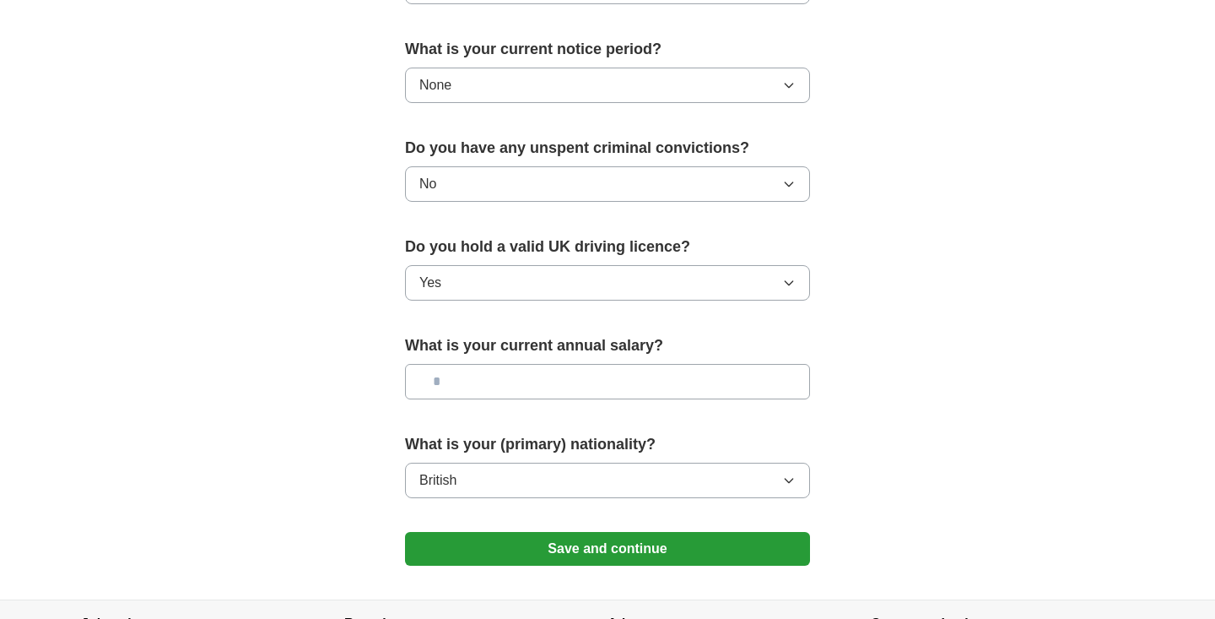
click at [547, 380] on input "text" at bounding box center [607, 381] width 405 height 35
type input "*******"
click at [613, 548] on button "Save and continue" at bounding box center [607, 549] width 405 height 34
